Goal: Task Accomplishment & Management: Use online tool/utility

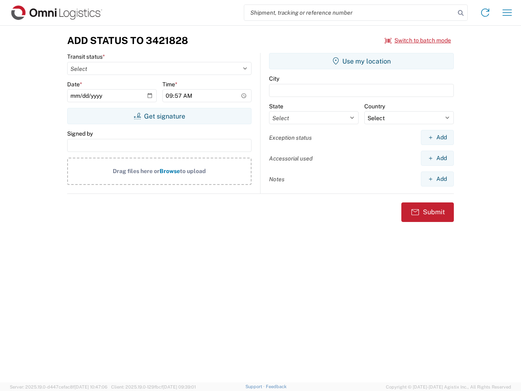
click at [350, 13] on input "search" at bounding box center [349, 12] width 211 height 15
click at [461, 13] on icon at bounding box center [460, 12] width 11 height 11
click at [486, 13] on icon at bounding box center [485, 12] width 13 height 13
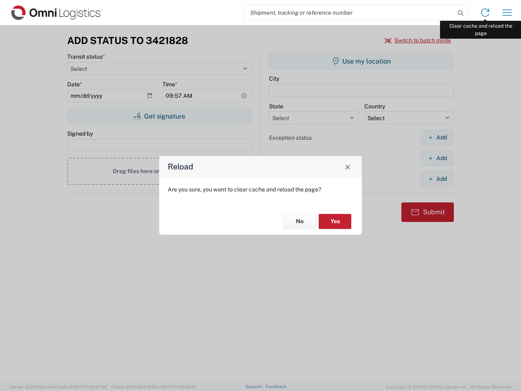
click at [508, 13] on div "Reload Are you sure, you want to clear cache and reload the page? No Yes" at bounding box center [260, 195] width 521 height 391
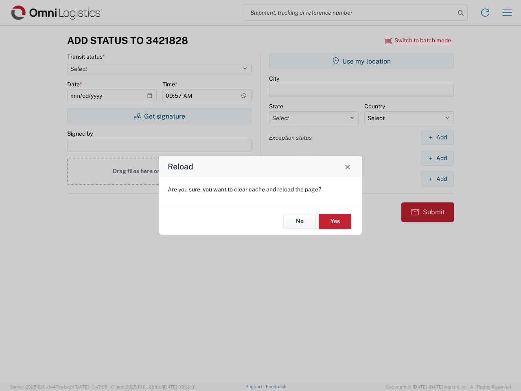
click at [418, 40] on div "Reload Are you sure, you want to clear cache and reload the page? No Yes" at bounding box center [260, 195] width 521 height 391
click at [159, 116] on div "Reload Are you sure, you want to clear cache and reload the page? No Yes" at bounding box center [260, 195] width 521 height 391
click at [362, 61] on div "Reload Are you sure, you want to clear cache and reload the page? No Yes" at bounding box center [260, 195] width 521 height 391
click at [437, 137] on div "Reload Are you sure, you want to clear cache and reload the page? No Yes" at bounding box center [260, 195] width 521 height 391
click at [437, 158] on div "Reload Are you sure, you want to clear cache and reload the page? No Yes" at bounding box center [260, 195] width 521 height 391
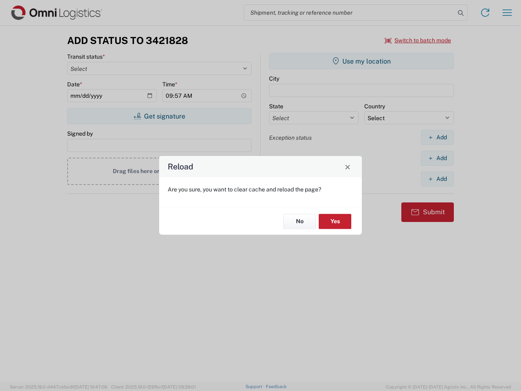
click at [437, 179] on div "Reload Are you sure, you want to clear cache and reload the page? No Yes" at bounding box center [260, 195] width 521 height 391
